Goal: Transaction & Acquisition: Obtain resource

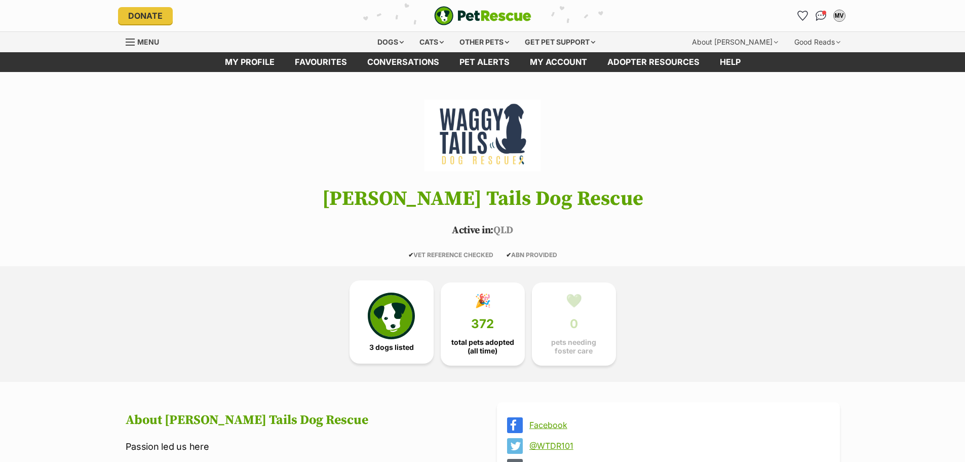
click at [384, 311] on img at bounding box center [391, 315] width 47 height 47
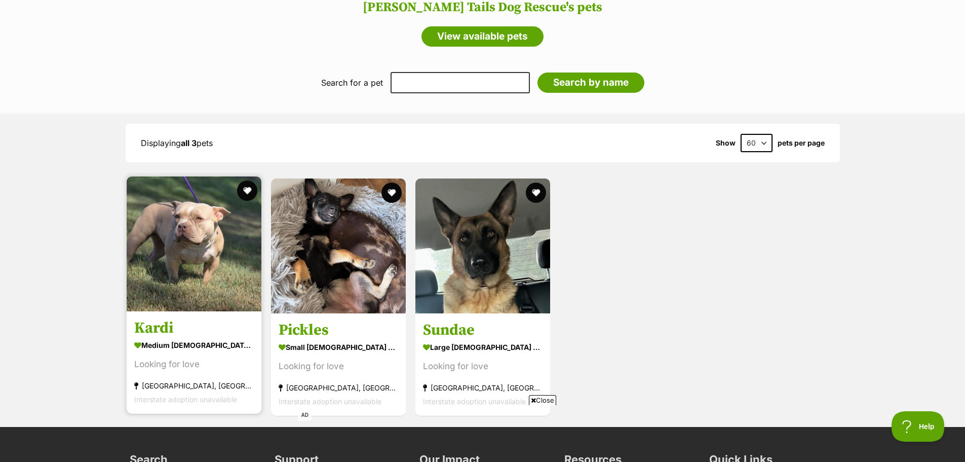
click at [200, 230] on img at bounding box center [194, 243] width 135 height 135
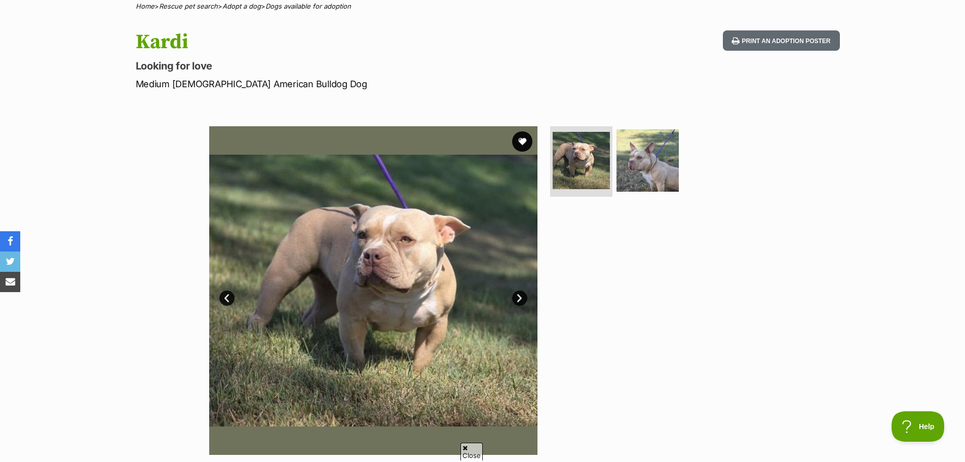
scroll to position [86, 0]
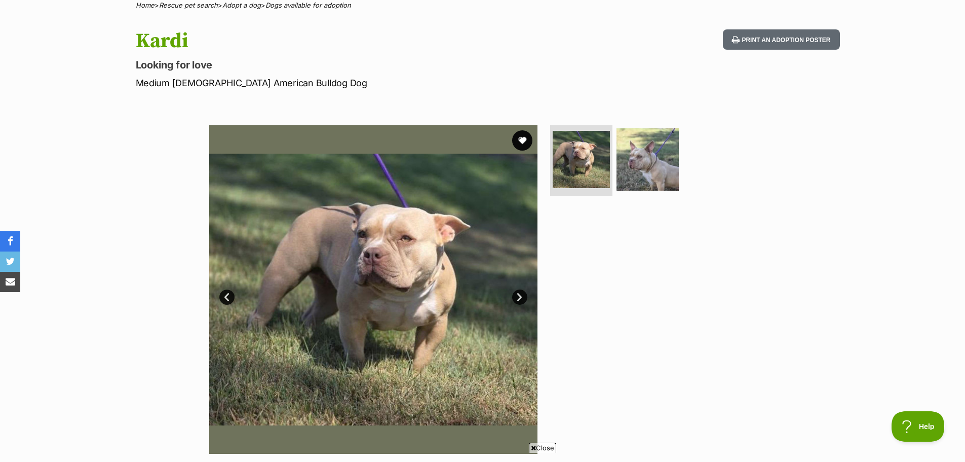
click at [521, 297] on link "Next" at bounding box center [519, 296] width 15 height 15
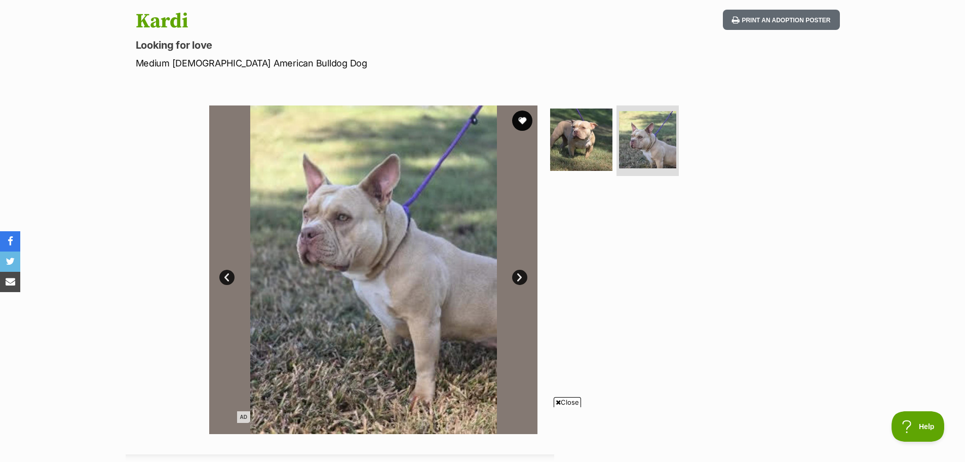
scroll to position [112, 0]
